Goal: Navigation & Orientation: Locate item on page

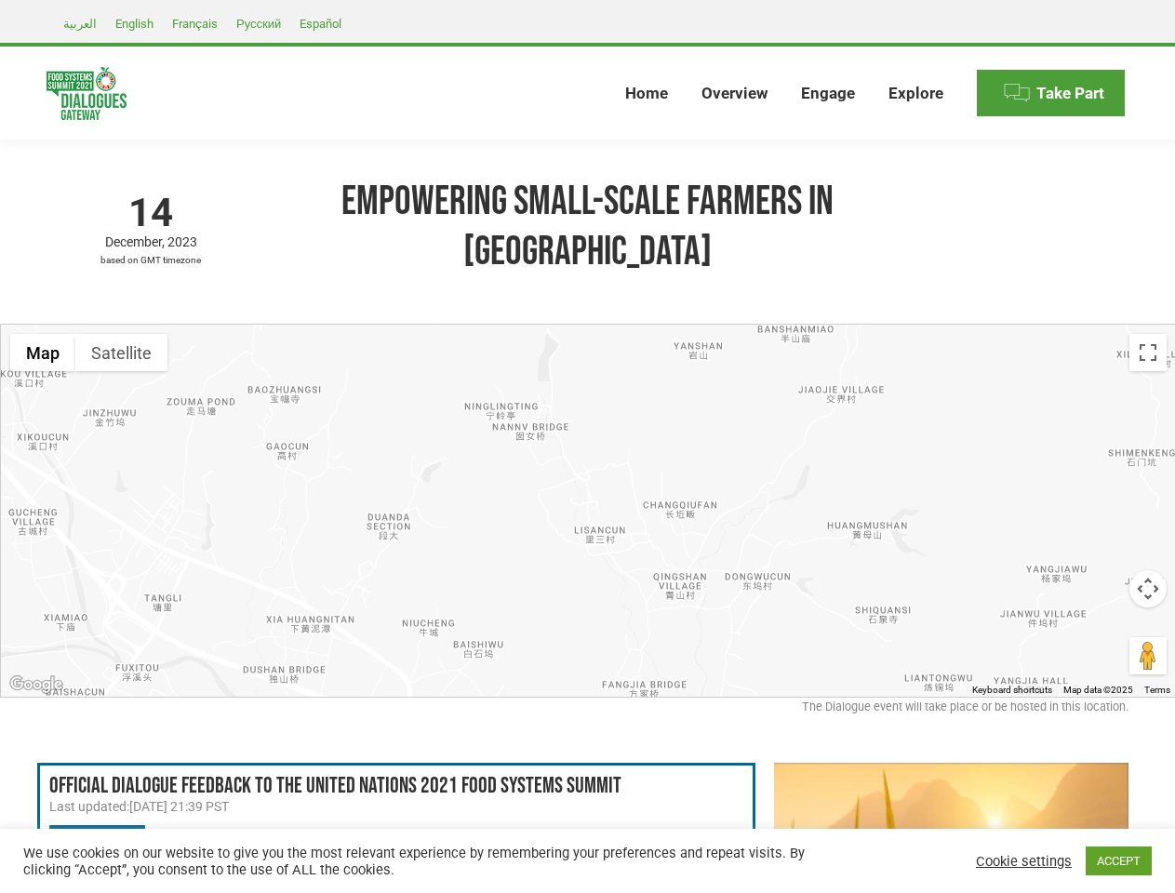
click at [587, 447] on div at bounding box center [588, 511] width 1175 height 372
click at [588, 477] on div at bounding box center [588, 511] width 1175 height 372
click at [43, 334] on button "Map" at bounding box center [42, 352] width 65 height 37
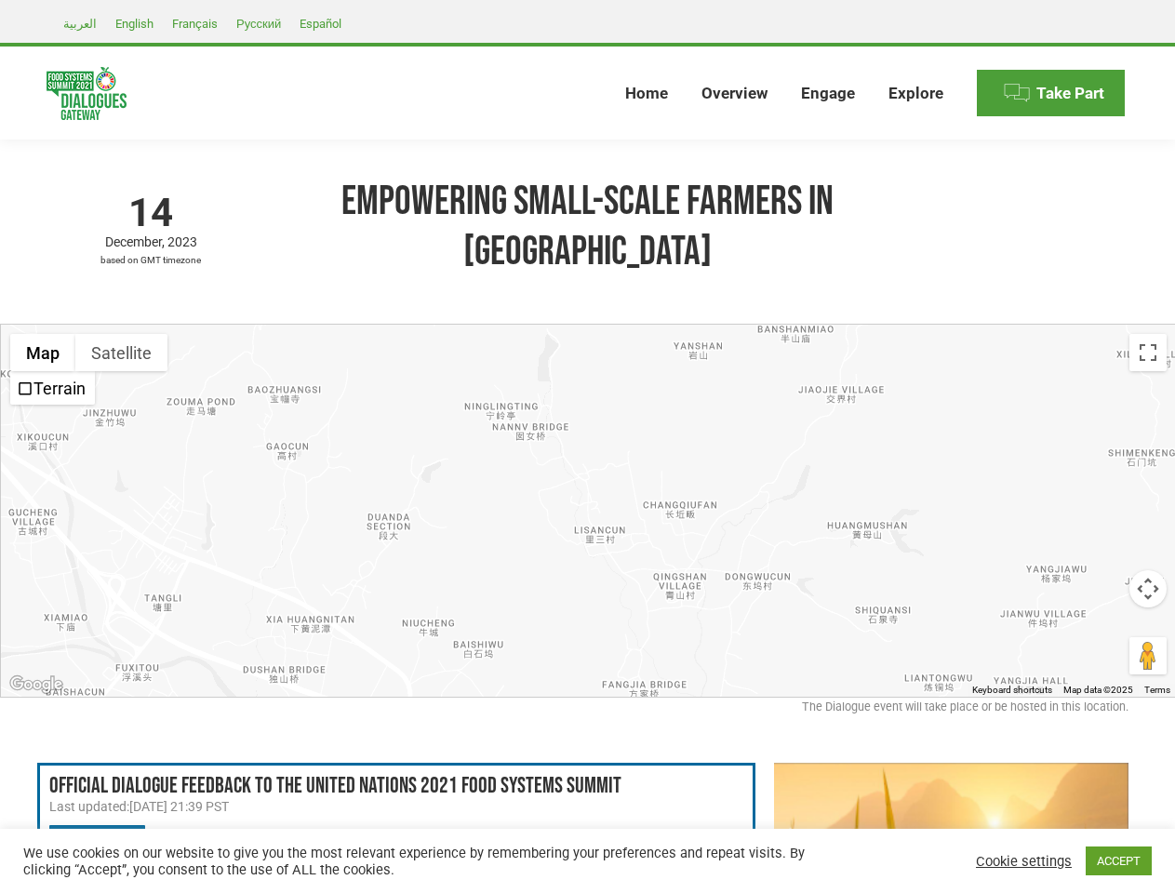
click at [43, 334] on button "Map" at bounding box center [42, 352] width 65 height 37
click at [121, 334] on button "Satellite" at bounding box center [121, 352] width 92 height 37
click at [121, 334] on button "Satellite" at bounding box center [122, 352] width 95 height 37
click at [1148, 334] on button "Toggle fullscreen view" at bounding box center [1148, 352] width 37 height 37
click at [1148, 556] on div at bounding box center [588, 511] width 1175 height 372
